Goal: Information Seeking & Learning: Learn about a topic

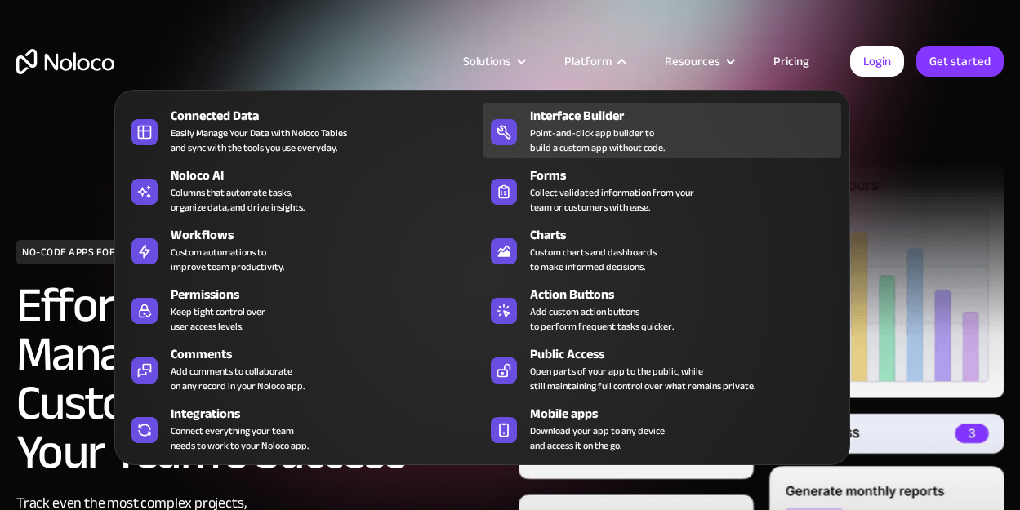
click at [556, 121] on div "Interface Builder" at bounding box center [689, 116] width 318 height 20
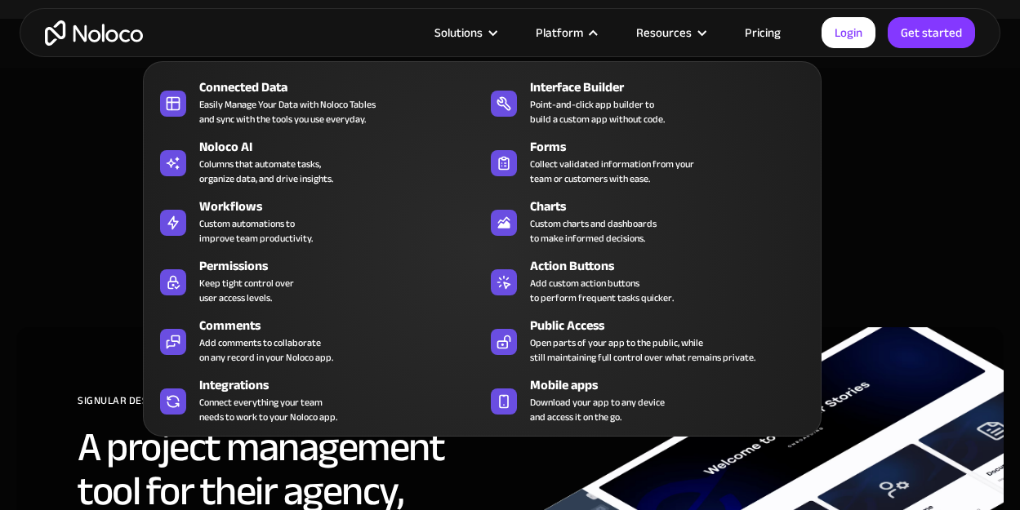
scroll to position [4326, 0]
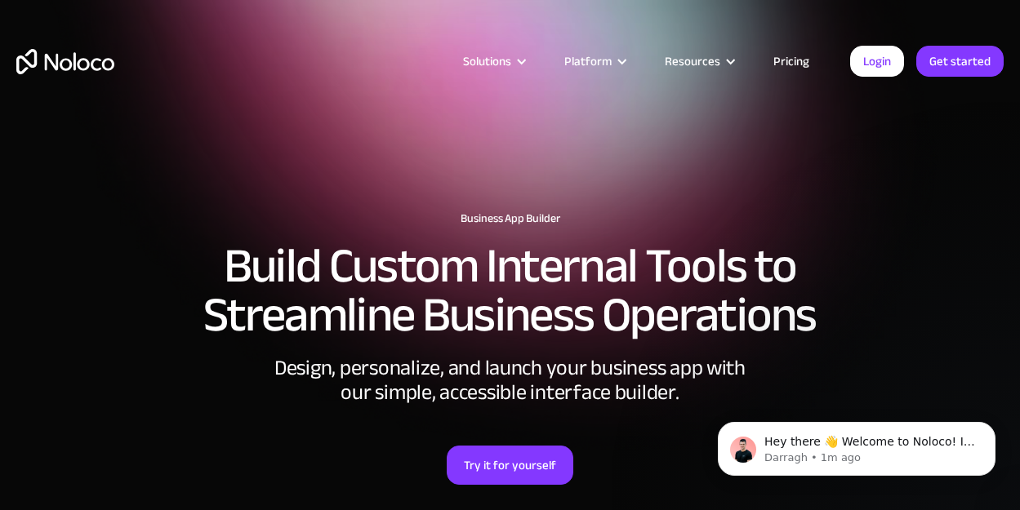
click at [769, 58] on link "Pricing" at bounding box center [791, 61] width 77 height 21
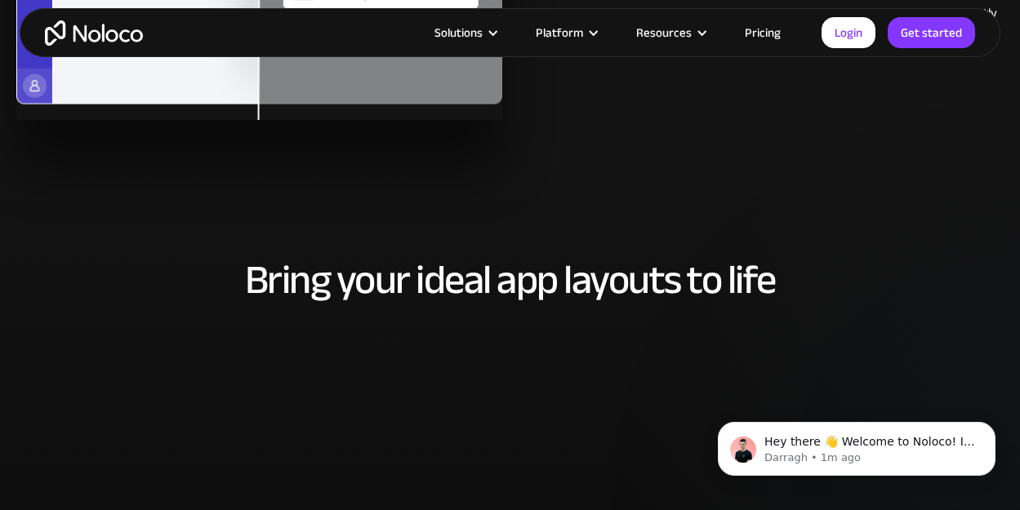
scroll to position [5705, 0]
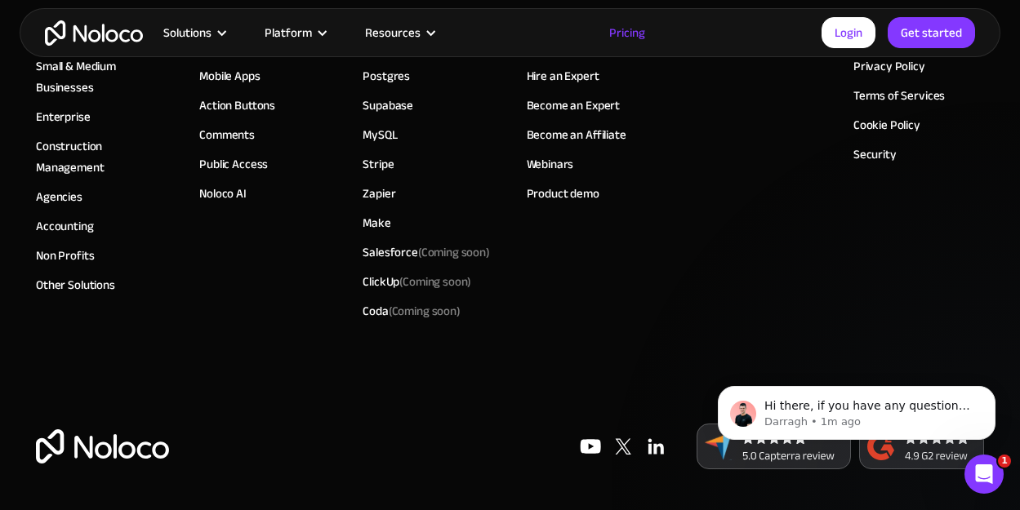
scroll to position [8804, 0]
